Goal: Transaction & Acquisition: Purchase product/service

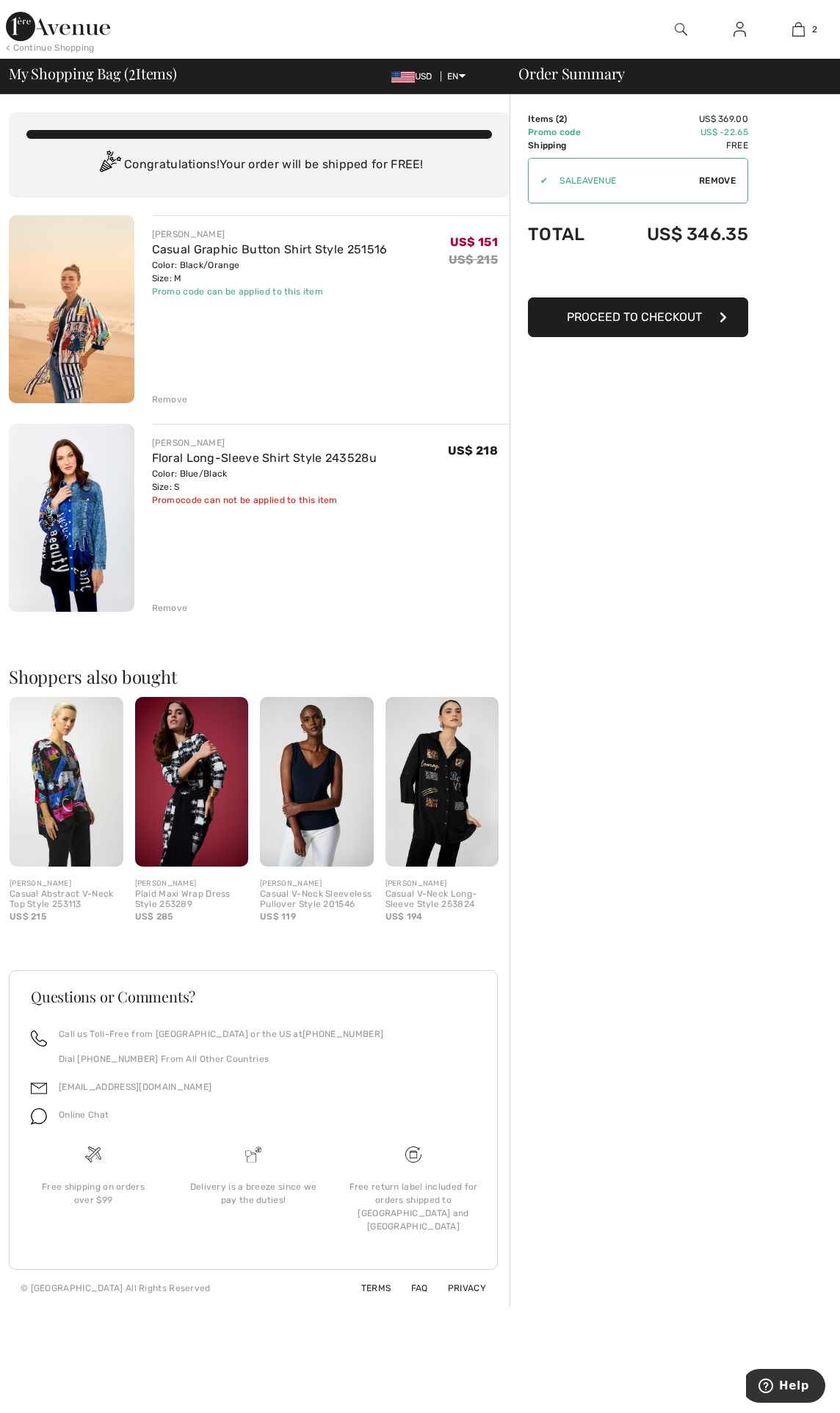
drag, startPoint x: 718, startPoint y: 178, endPoint x: 773, endPoint y: 166, distance: 56.3
click at [544, 178] on span "Remove" at bounding box center [717, 180] width 37 height 13
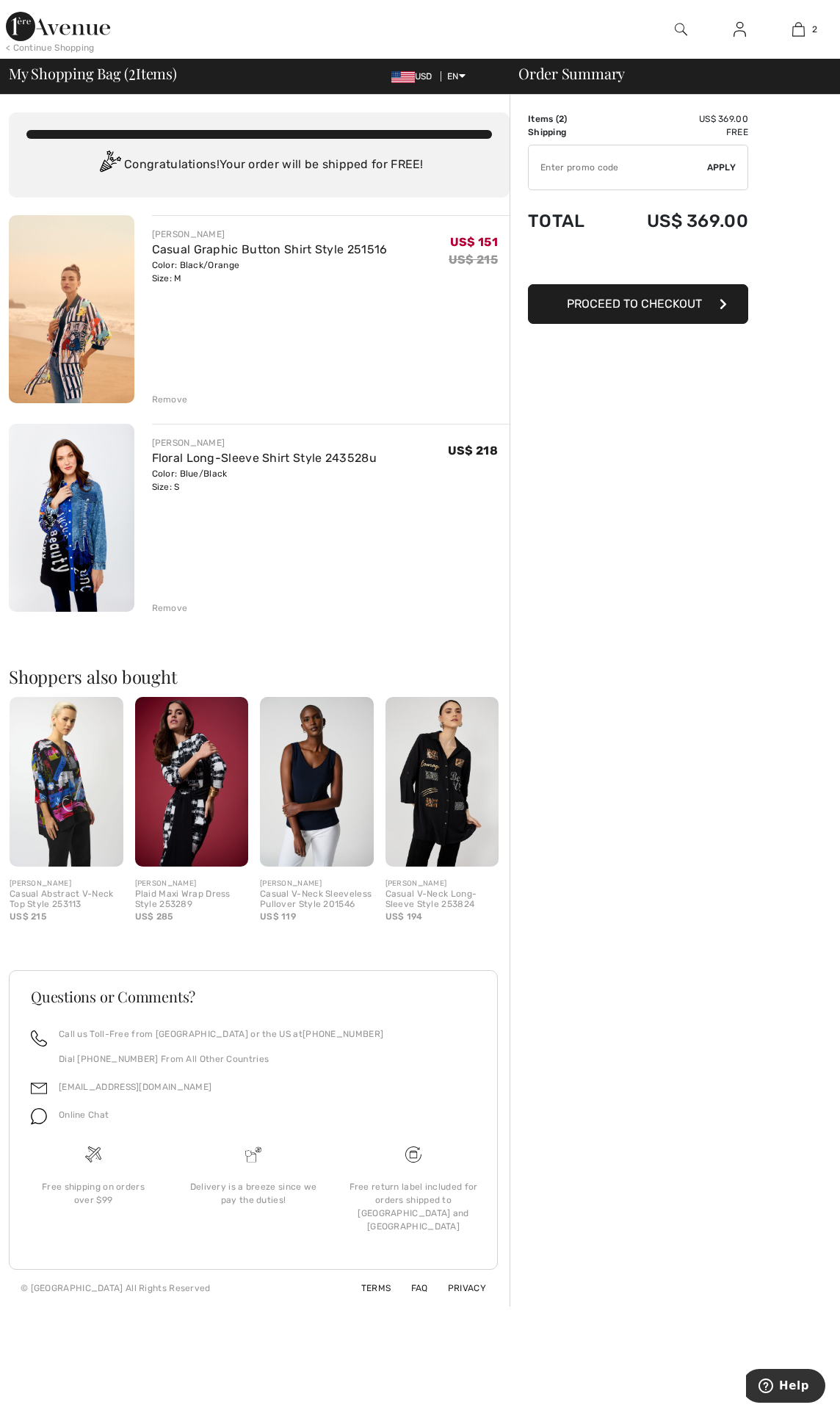
click at [544, 175] on input "TEXT" at bounding box center [618, 167] width 178 height 44
paste input "SALEAVENUE"
type input "SALEAVENUE"
click at [544, 174] on span "Apply" at bounding box center [721, 167] width 29 height 13
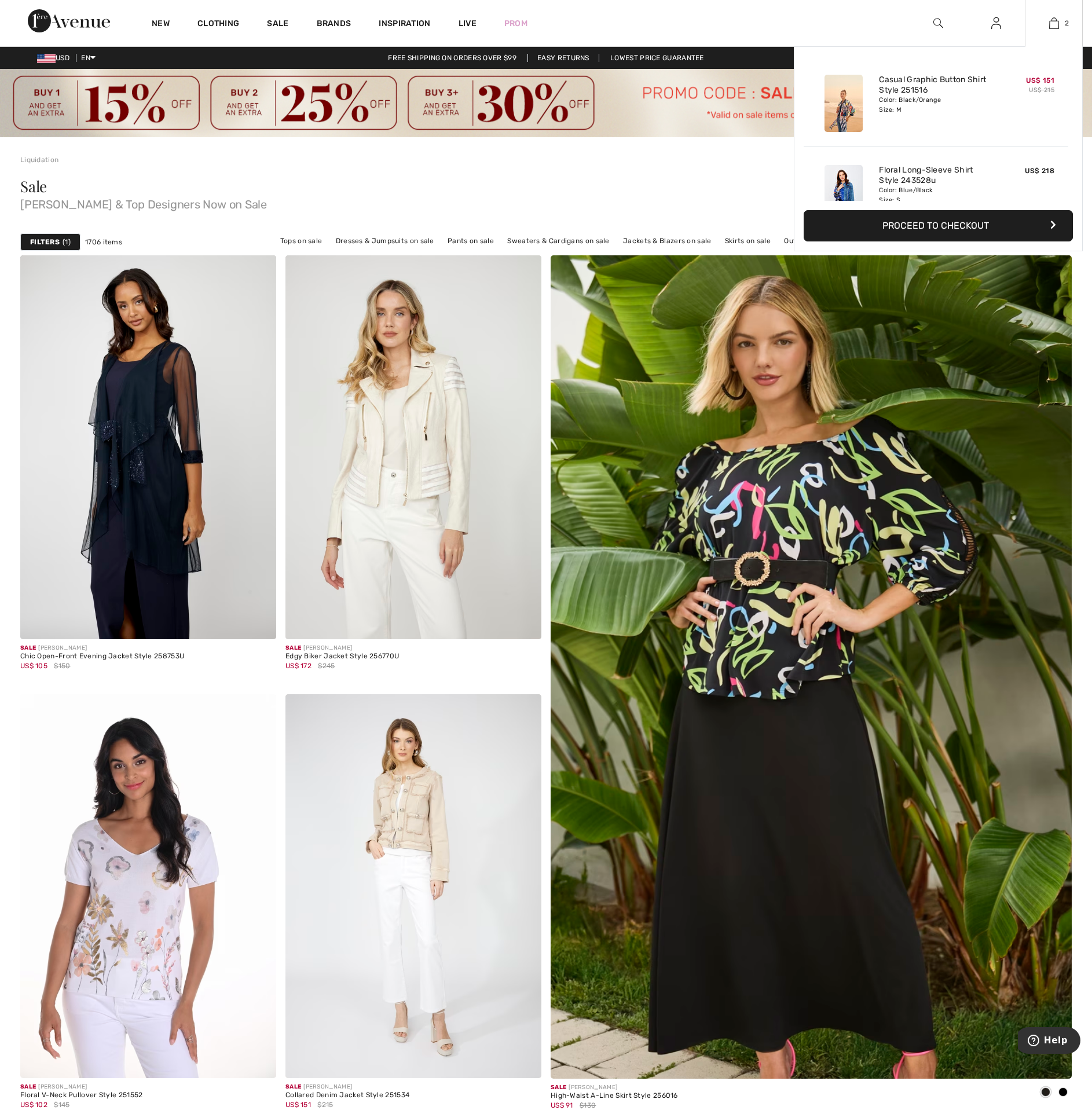
click at [963, 231] on button "Proceed to Checkout" at bounding box center [938, 225] width 269 height 31
